Goal: Task Accomplishment & Management: Use online tool/utility

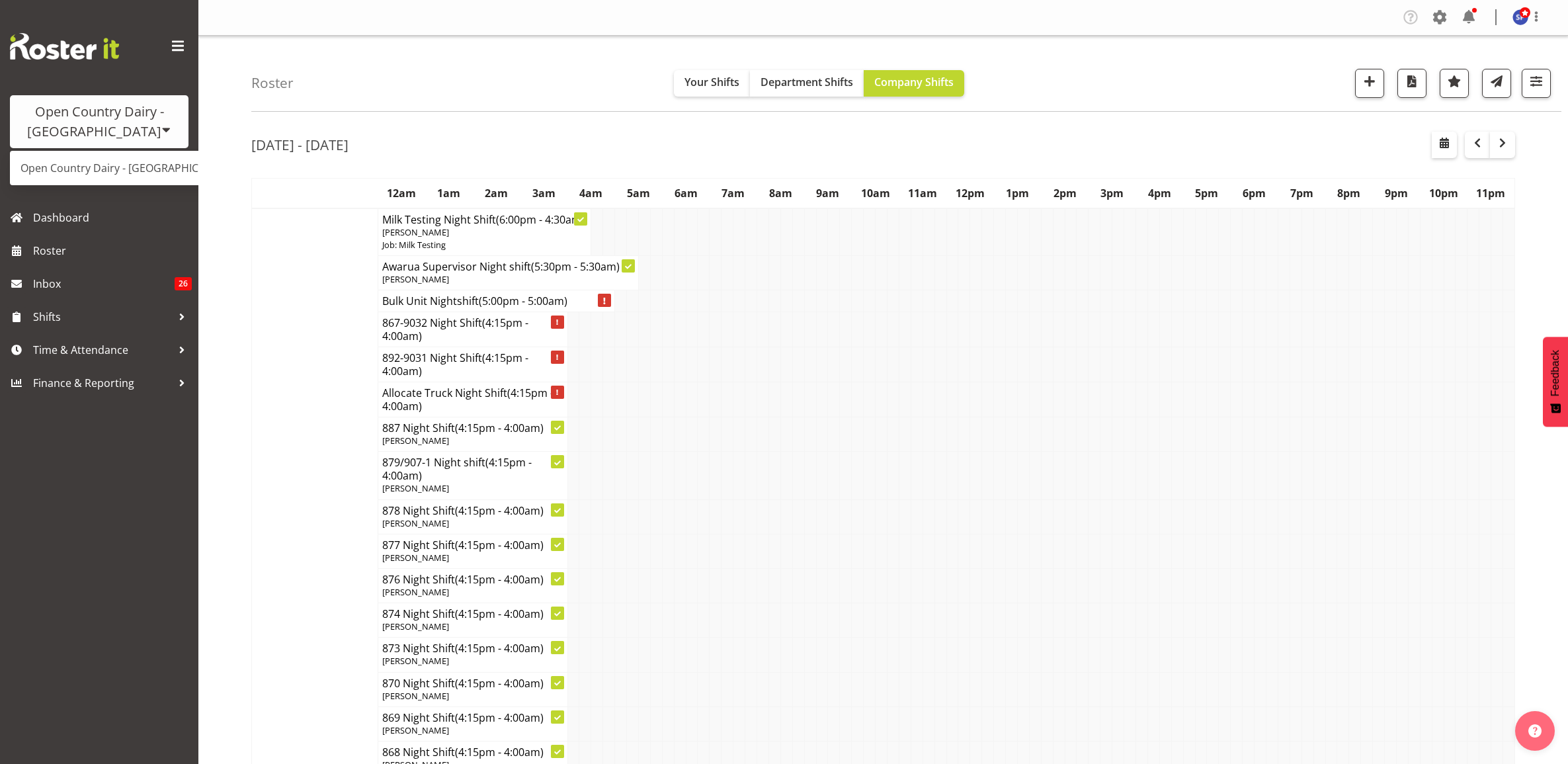
click at [121, 173] on link "Open Country Dairy - [GEOGRAPHIC_DATA]" at bounding box center [138, 168] width 256 height 24
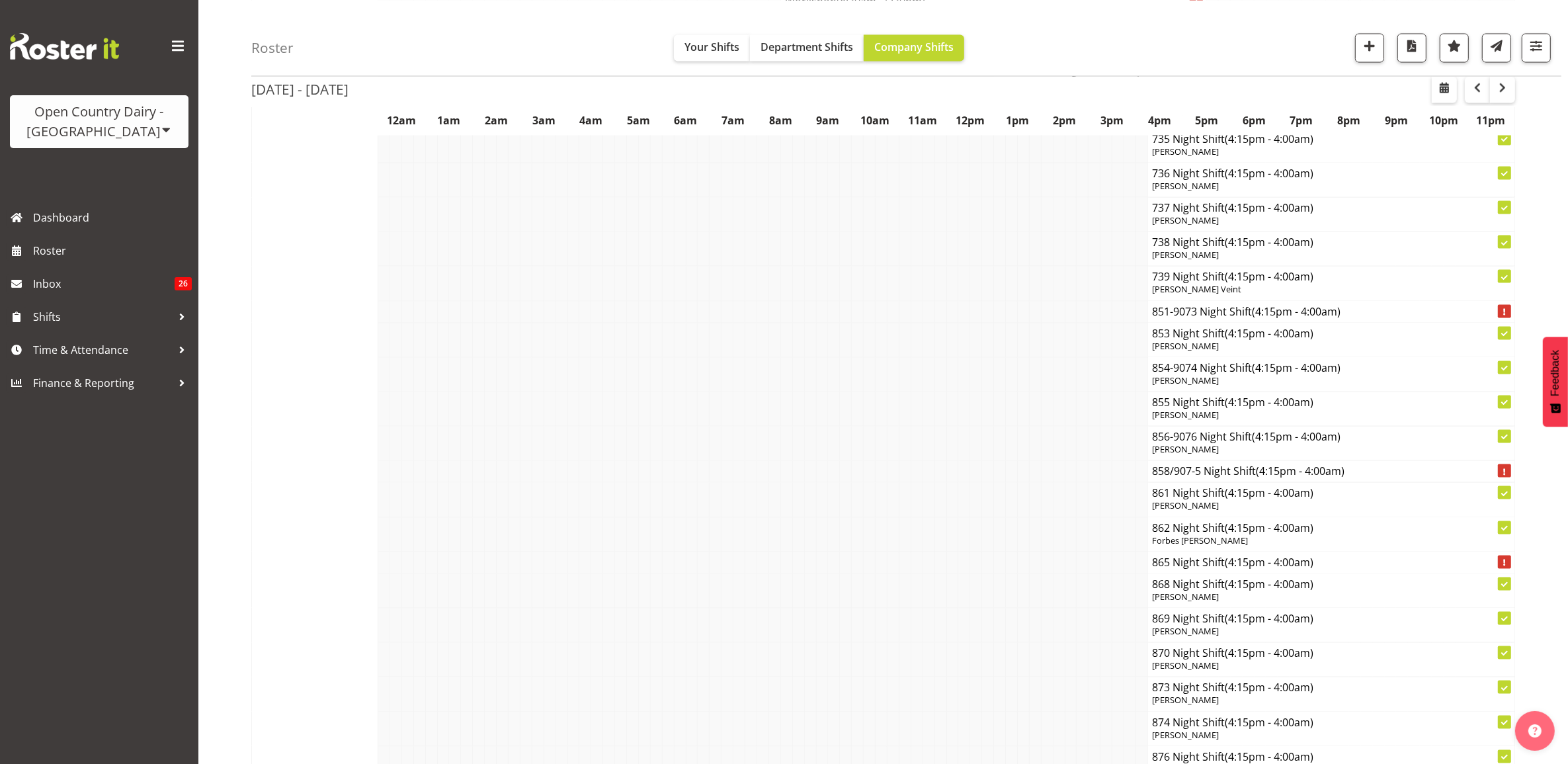
scroll to position [3059, 0]
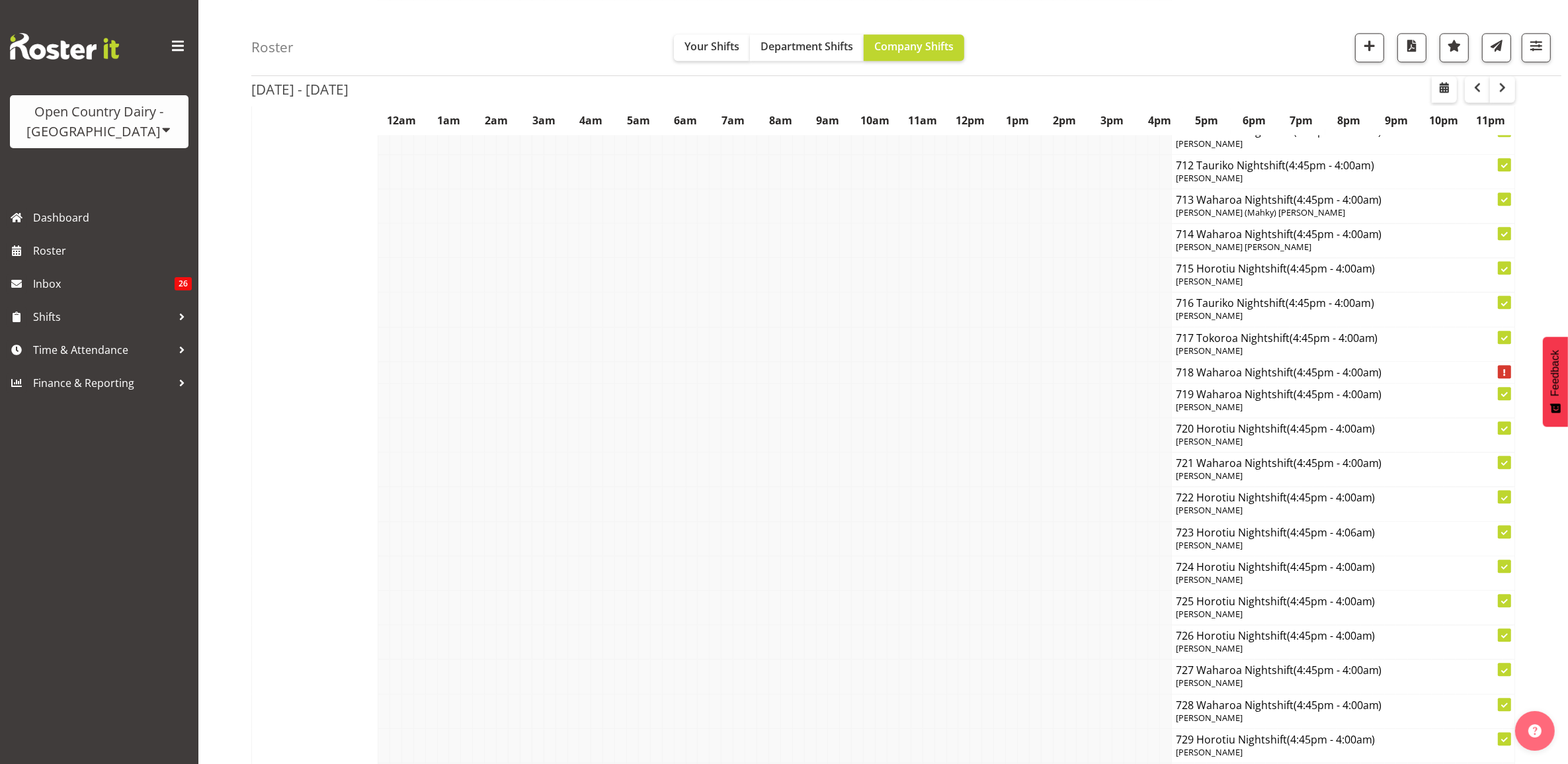
scroll to position [3968, 0]
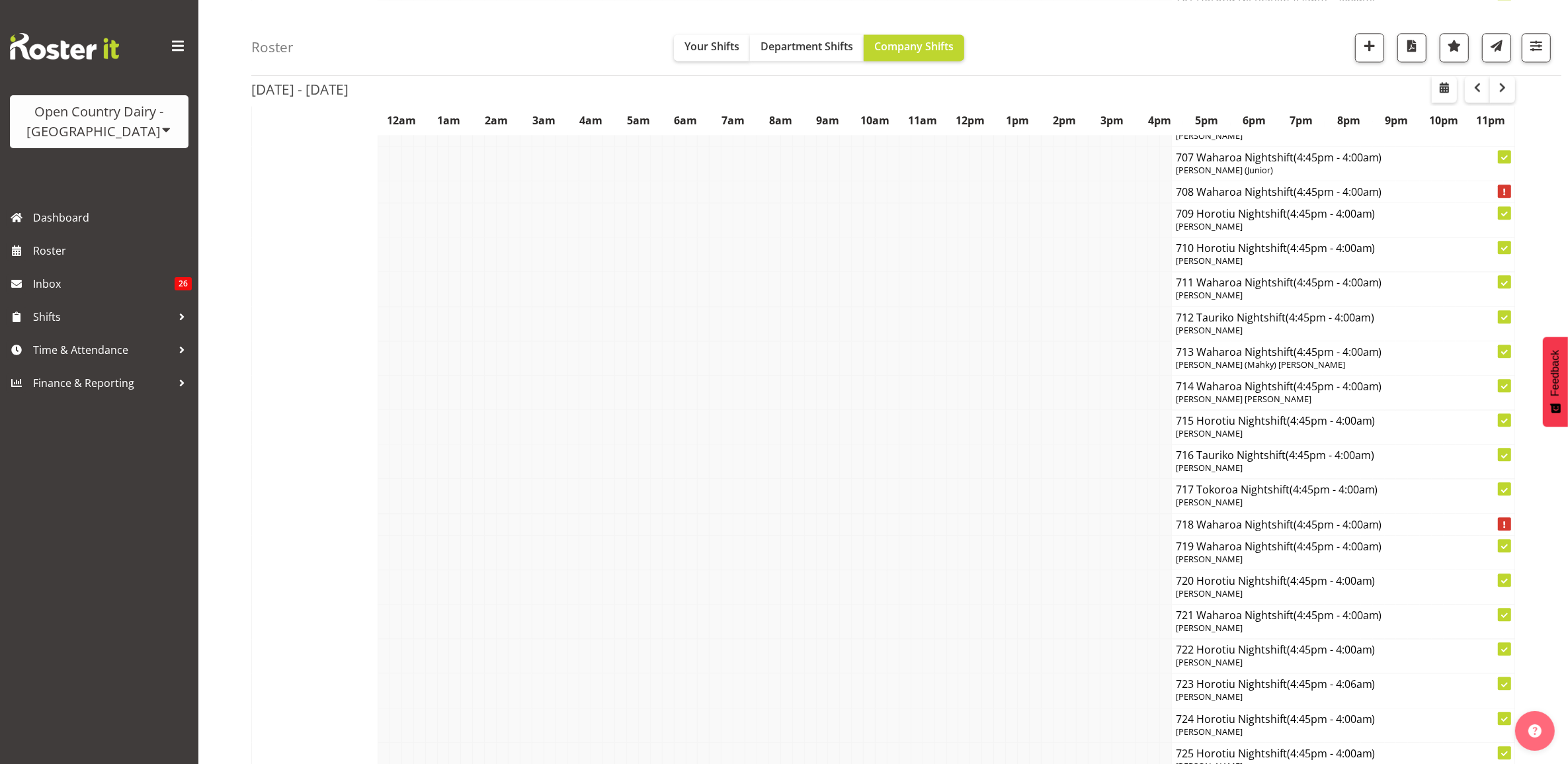
scroll to position [3803, 0]
